Goal: Task Accomplishment & Management: Complete application form

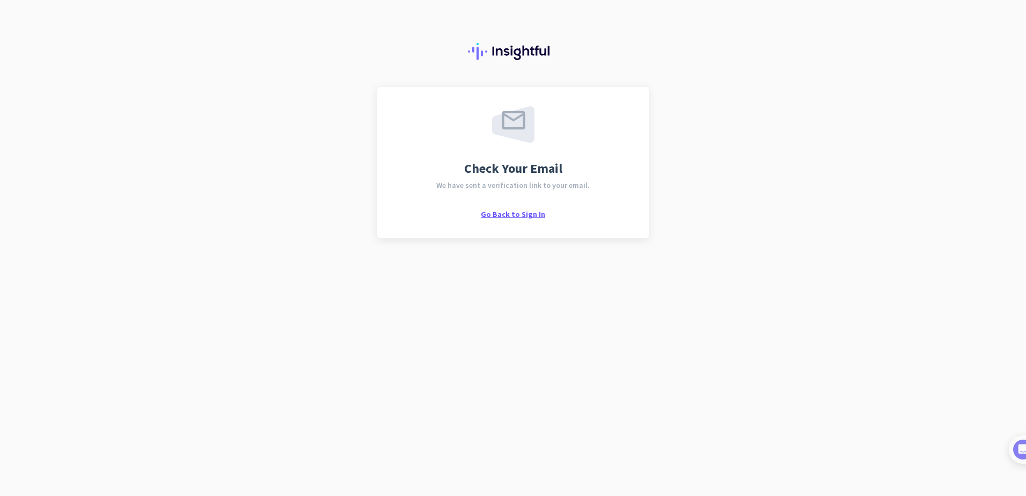
click at [526, 213] on span "Go Back to Sign In" at bounding box center [513, 214] width 64 height 10
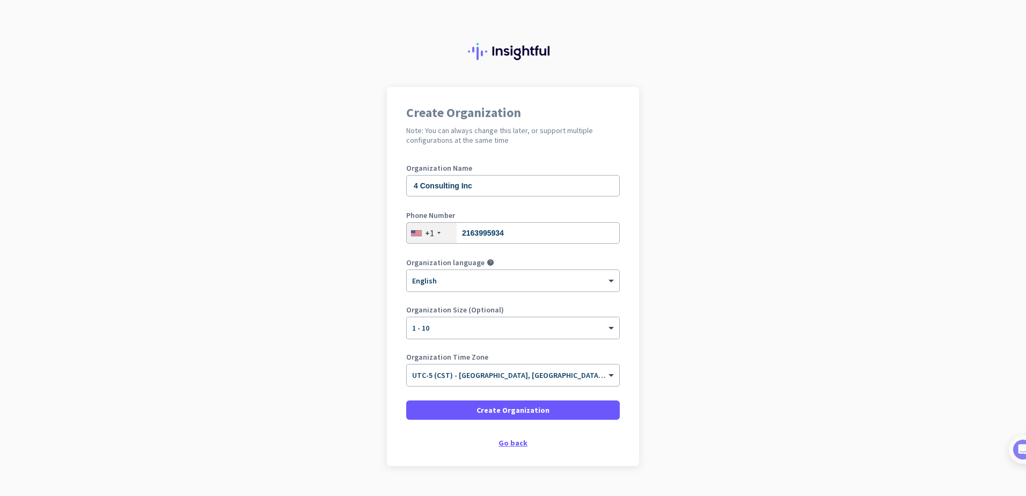
click at [513, 445] on div "Go back" at bounding box center [512, 443] width 213 height 8
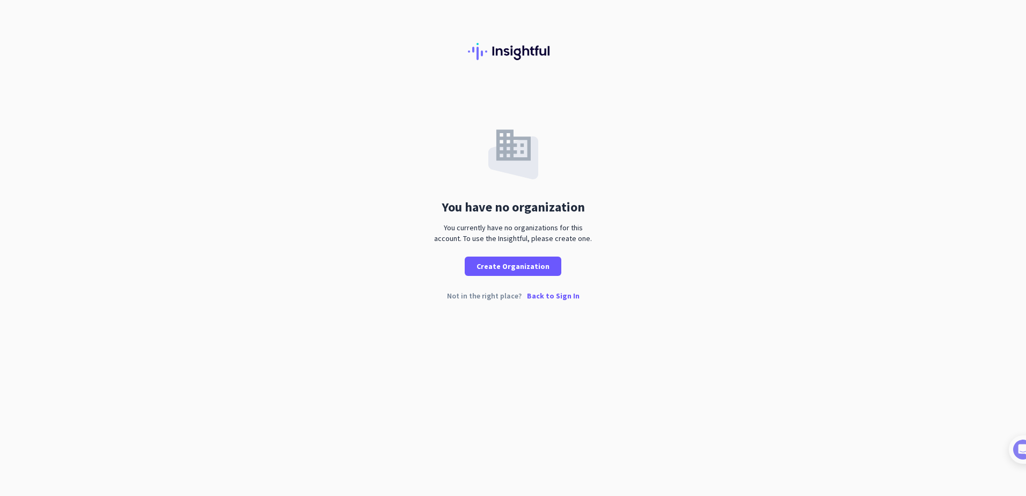
click at [550, 289] on div "You have no organization You currently have no organizations for this account. …" at bounding box center [513, 202] width 1026 height 230
click at [550, 297] on p "Back to Sign In" at bounding box center [553, 296] width 53 height 8
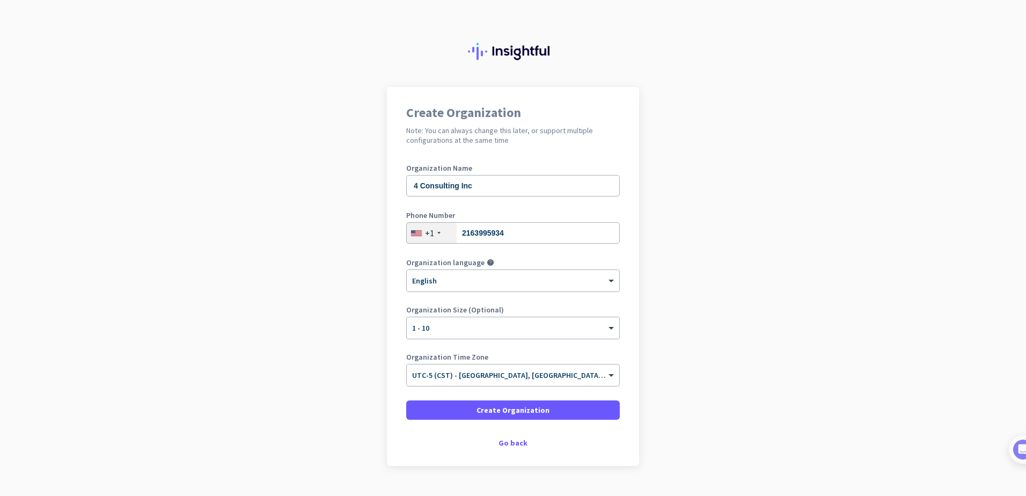
click at [787, 237] on app-onboarding-organization "Create Organization Note: You can always change this later, or support multiple…" at bounding box center [513, 303] width 1026 height 432
drag, startPoint x: 964, startPoint y: 309, endPoint x: 858, endPoint y: 257, distance: 118.0
click at [964, 309] on app-onboarding-organization "Create Organization Note: You can always change this later, or support multiple…" at bounding box center [513, 303] width 1026 height 432
click at [521, 411] on span "Create Organization" at bounding box center [512, 409] width 73 height 11
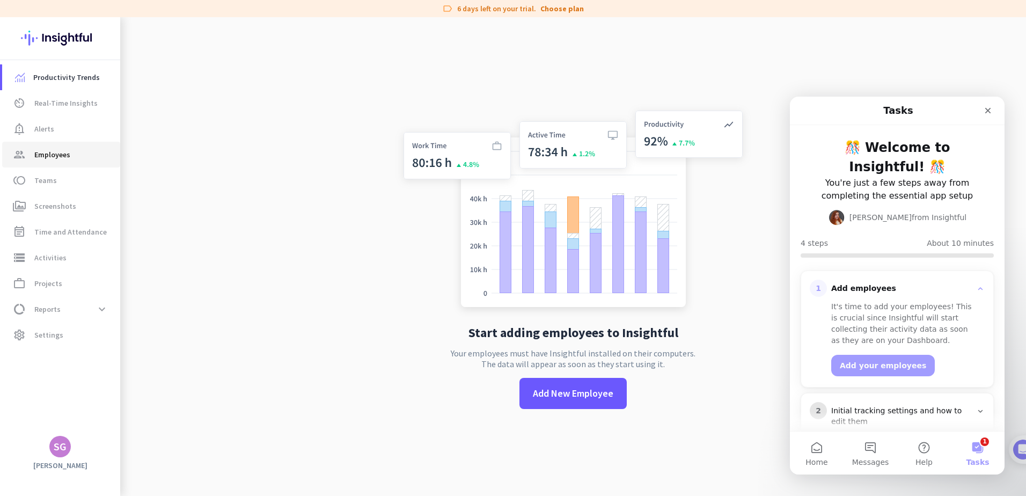
click at [50, 157] on span "Employees" at bounding box center [52, 154] width 36 height 13
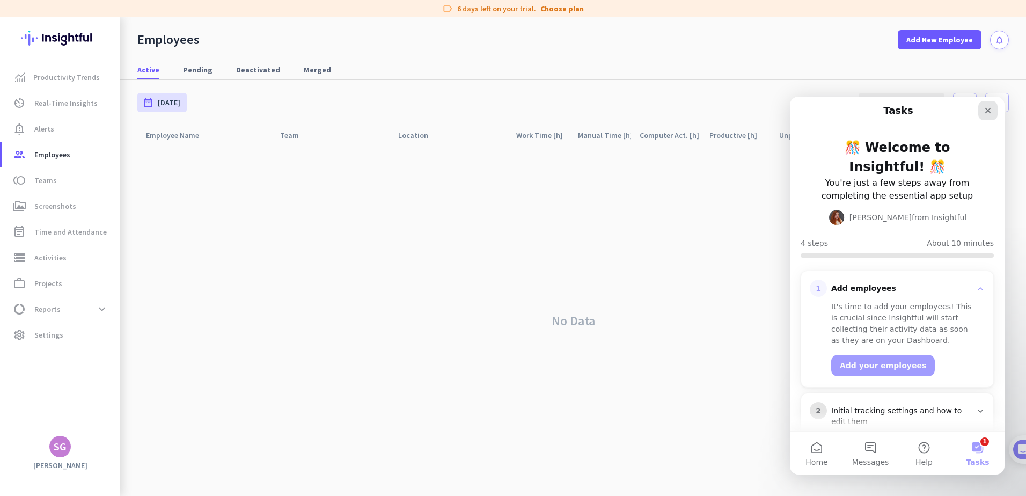
click at [986, 111] on icon "Close" at bounding box center [987, 110] width 9 height 9
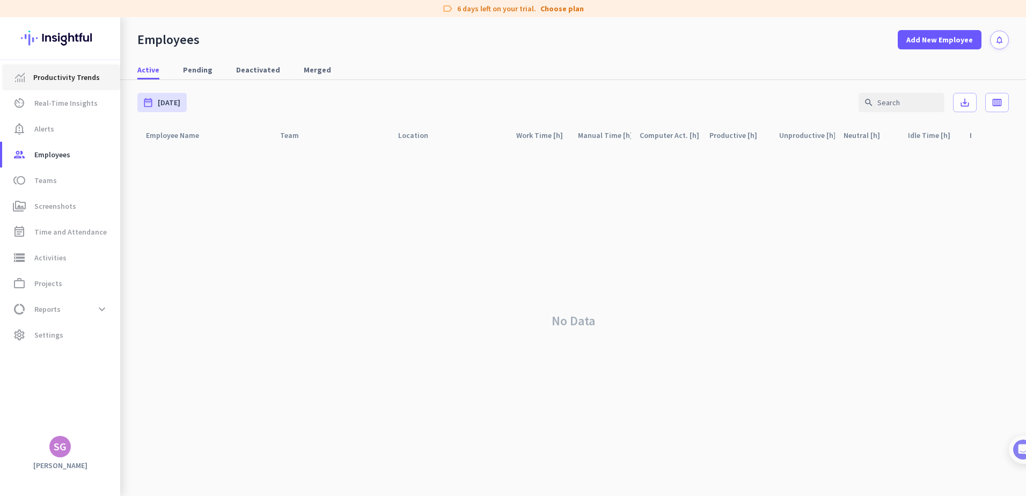
click at [77, 77] on span "Productivity Trends" at bounding box center [66, 77] width 67 height 13
